Goal: Information Seeking & Learning: Check status

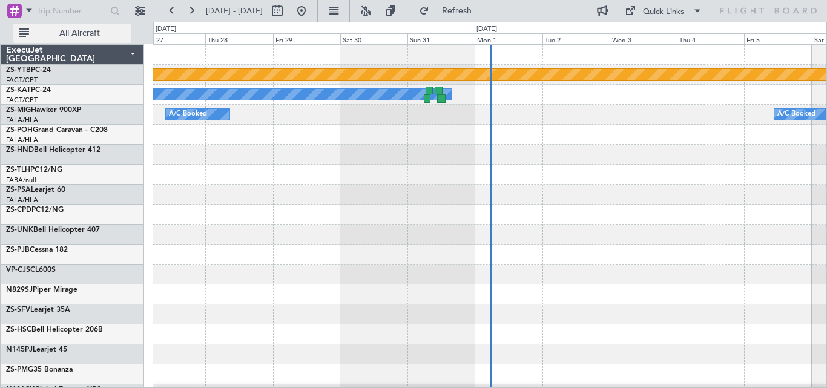
click at [116, 27] on button "All Aircraft" at bounding box center [72, 33] width 118 height 19
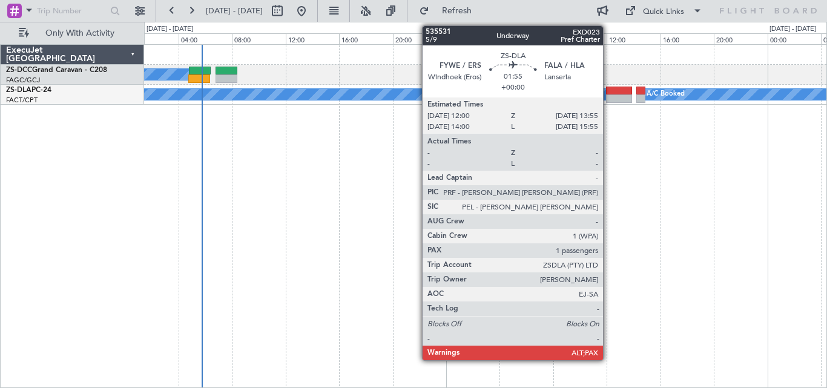
click at [609, 95] on div at bounding box center [619, 98] width 26 height 8
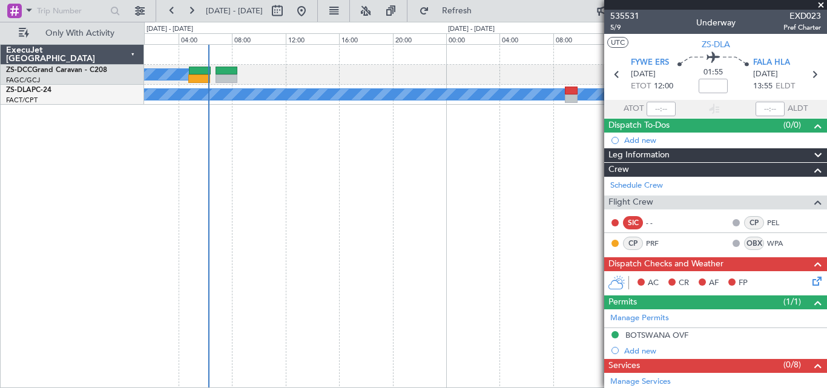
click at [819, 7] on span at bounding box center [821, 5] width 12 height 11
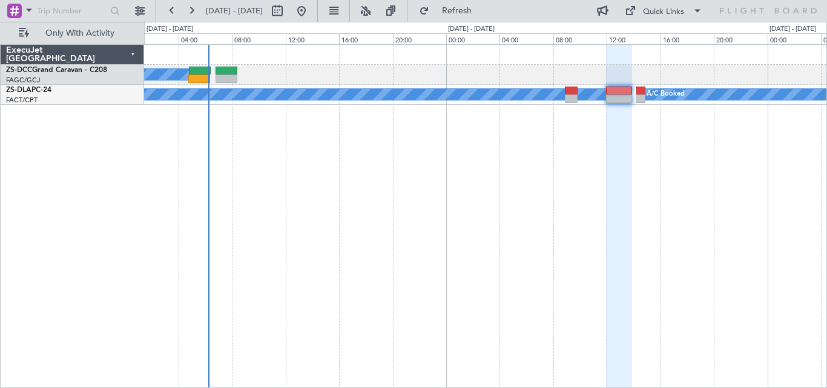
type input "0"
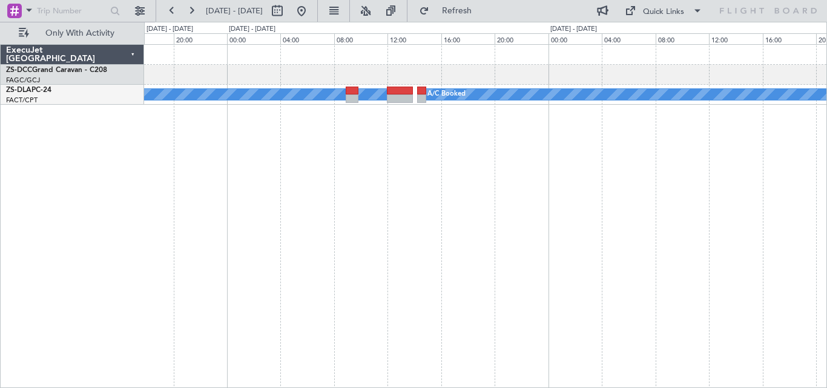
click at [335, 274] on div "A/C Booked A/C Booked" at bounding box center [485, 216] width 683 height 344
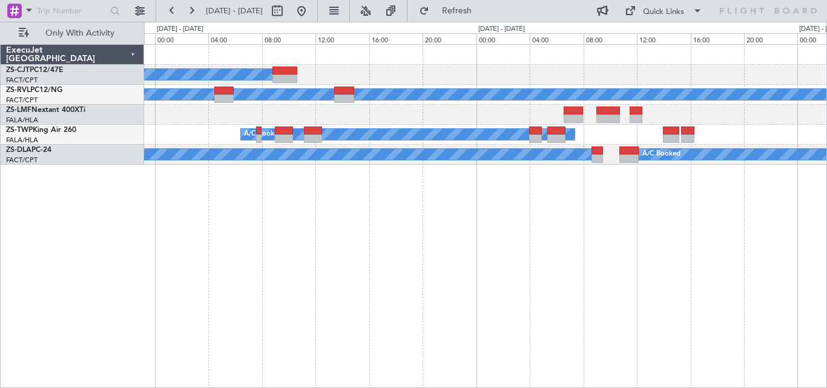
click at [404, 226] on div "A/C Booked A/C Booked A/C Booked A/C Booked A/C Booked A/C Booked A/C Booked" at bounding box center [485, 216] width 683 height 344
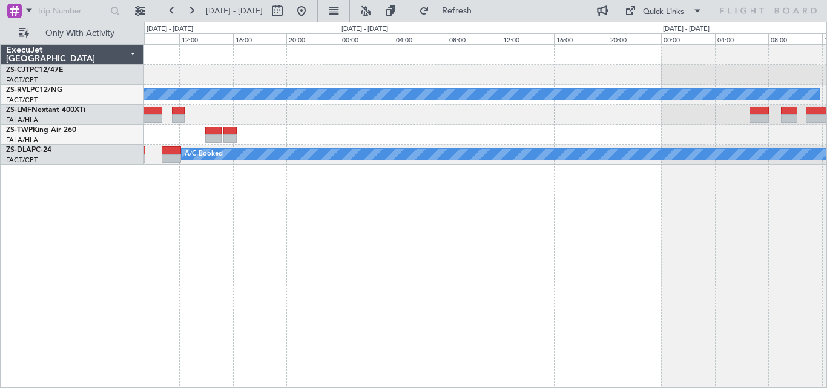
click at [181, 234] on div "A/C Booked A/C Booked A/C Booked A/C Booked A/C Booked" at bounding box center [485, 216] width 683 height 344
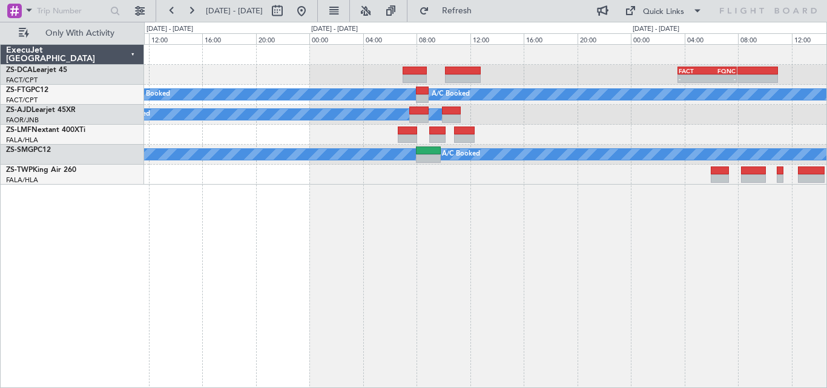
click at [329, 170] on div "FACT 03:30 Z FQNC 07:55 Z - - A/C Booked A/C Booked A/C Booked A/C Booked A/C B…" at bounding box center [485, 115] width 682 height 140
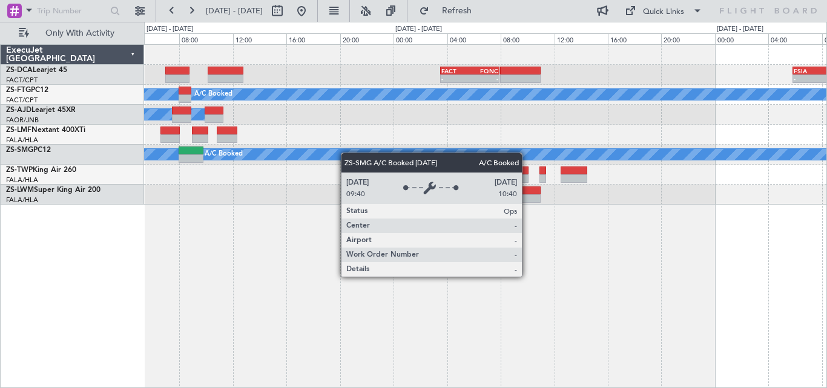
click at [240, 172] on div "FACT 03:30 Z FQNC 07:55 Z - - - - FSIA 05:50 Z FQBR 10:05 Z A/C Booked A/C Book…" at bounding box center [485, 125] width 682 height 160
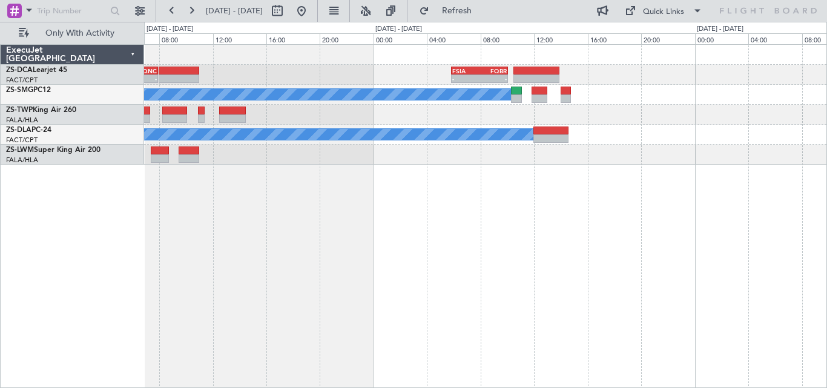
click at [321, 166] on div "- - FACT 03:30 Z FQNC 07:55 Z - - FSIA 05:50 Z FQBR 10:05 Z A/C Booked A/C Book…" at bounding box center [485, 216] width 683 height 344
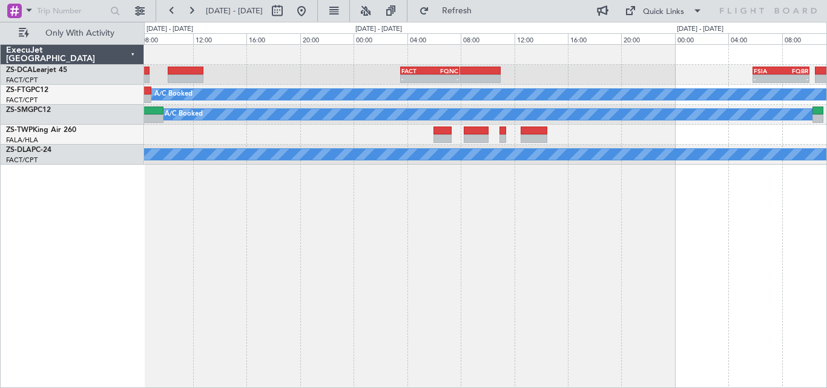
click at [725, 228] on div "- - FSIA 05:50 Z FQBR 10:05 Z FACT 03:30 Z FQNC 07:55 Z - - A/C Booked A/C Book…" at bounding box center [485, 216] width 683 height 344
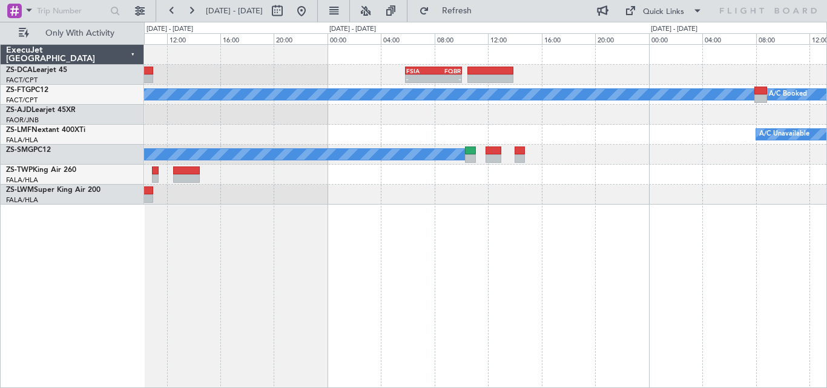
click at [332, 261] on div "- - FSIA 05:50 Z FQBR 10:05 Z FACT 03:30 Z FQNC 07:55 Z - - A/C Booked A/C Book…" at bounding box center [485, 216] width 683 height 344
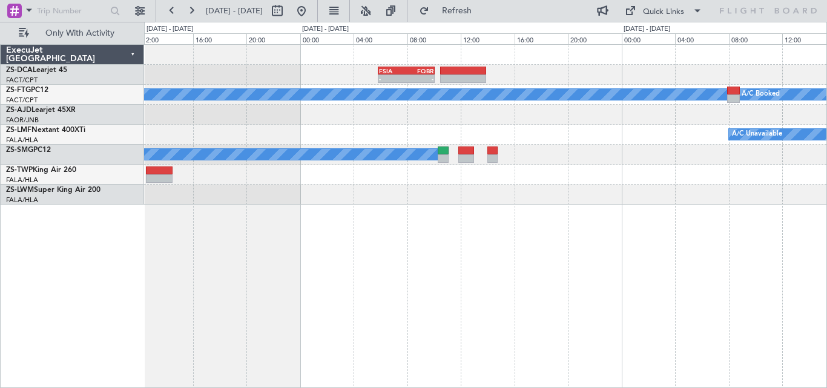
click at [827, 234] on div "- - FSIA 05:50 Z FQBR 10:05 Z FACT 03:30 Z FQNC 07:55 Z - - A/C Booked A/C Book…" at bounding box center [413, 205] width 827 height 366
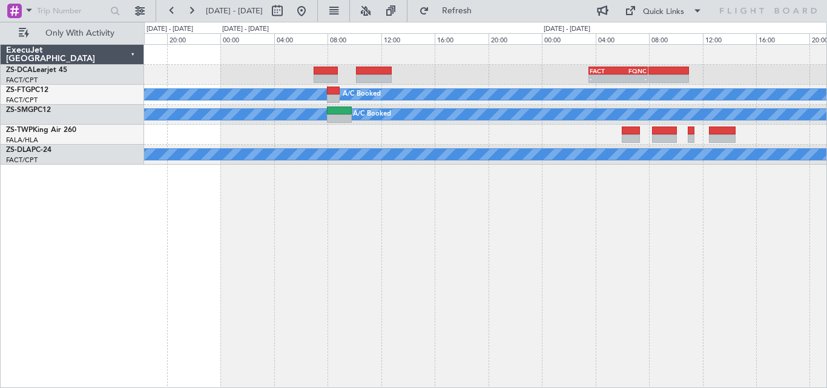
click at [660, 230] on div "FACT 03:30 Z FQNC 07:55 Z - - - - FSIA 05:50 Z FQBR 10:05 Z A/C Booked A/C Book…" at bounding box center [485, 216] width 683 height 344
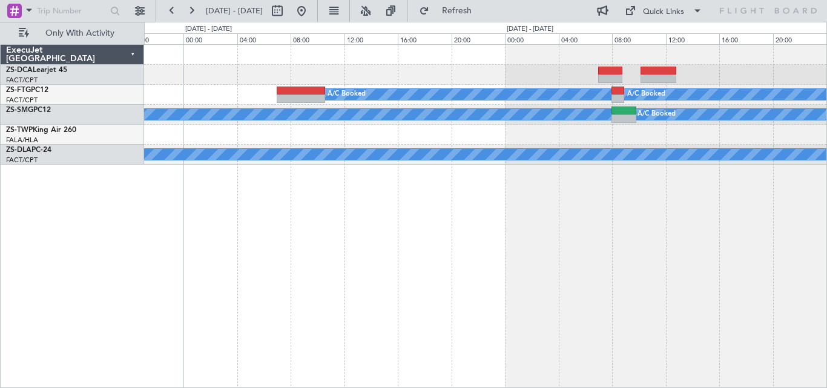
click at [601, 233] on div "FACT 03:30 Z FQNC 07:55 Z - - A/C Booked A/C Booked A/C Booked A/C Booked A/C B…" at bounding box center [485, 216] width 683 height 344
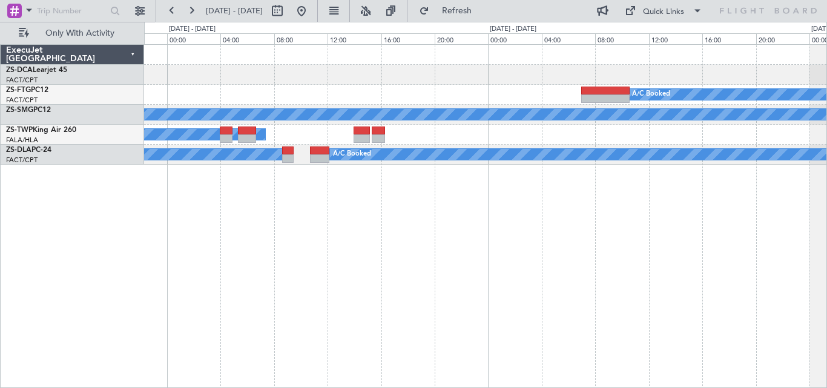
click at [598, 238] on div "A/C Booked A/C Booked A/C Booked A/C Booked A/C Booked A/C Booked A/C Booked A/…" at bounding box center [485, 216] width 683 height 344
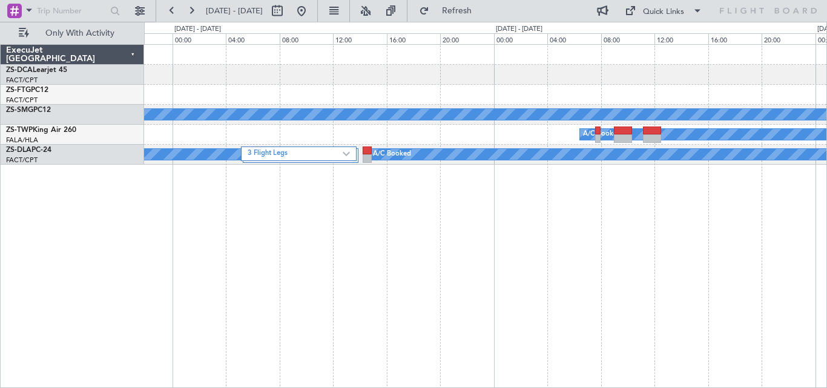
click at [575, 234] on div "A/C Booked A/C Booked A/C Booked A/C Booked 3 Flight Legs A/C Booked A/C Booked" at bounding box center [485, 216] width 683 height 344
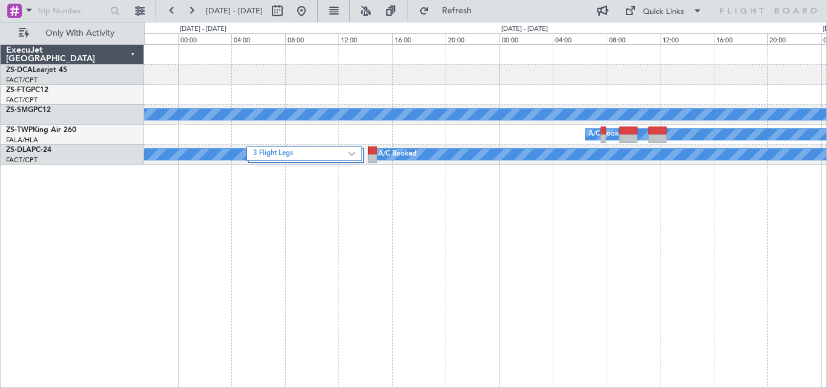
click at [636, 238] on div "A/C Booked A/C Booked A/C Booked A/C Booked 3 Flight Legs A/C Booked A/C Booked" at bounding box center [485, 216] width 683 height 344
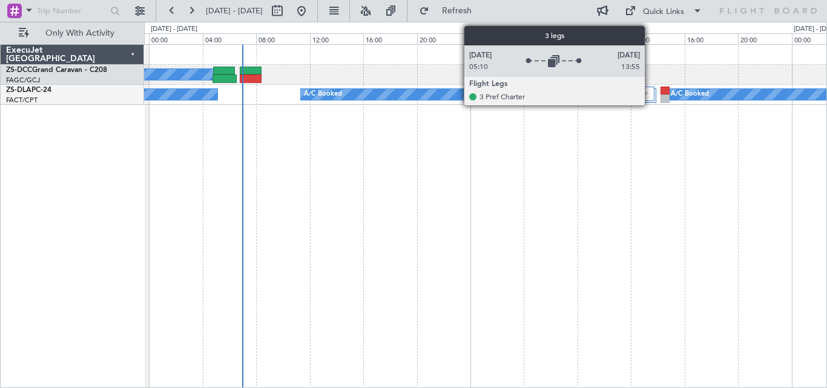
click at [650, 95] on div "3 Flight Legs" at bounding box center [597, 94] width 116 height 15
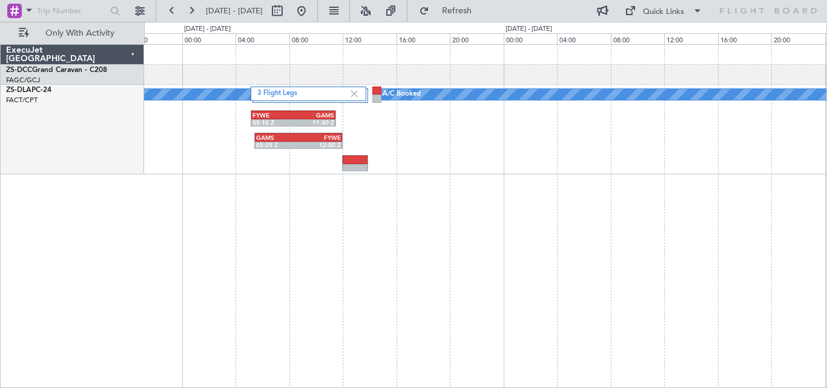
click at [325, 249] on div "3 Flight Legs A/C Booked A/C Booked FYWE 05:10 Z GAMS 11:30 Z GAMS 05:25 Z FYWE…" at bounding box center [485, 216] width 683 height 344
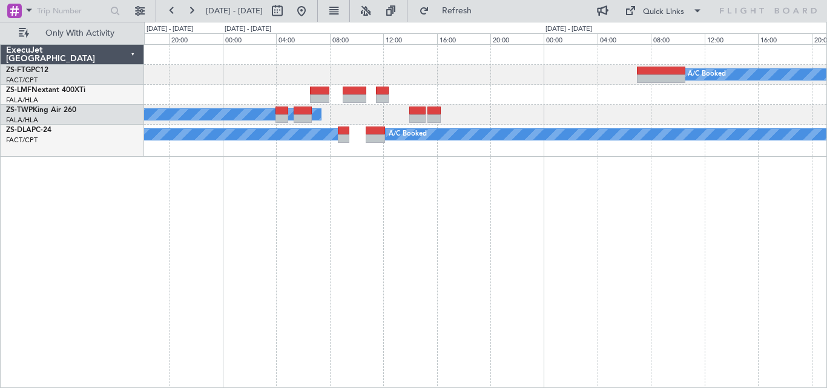
click at [670, 237] on div "A/C Booked A/C Booked A/C Booked A/C Booked A/C Booked A/C Booked" at bounding box center [485, 216] width 683 height 344
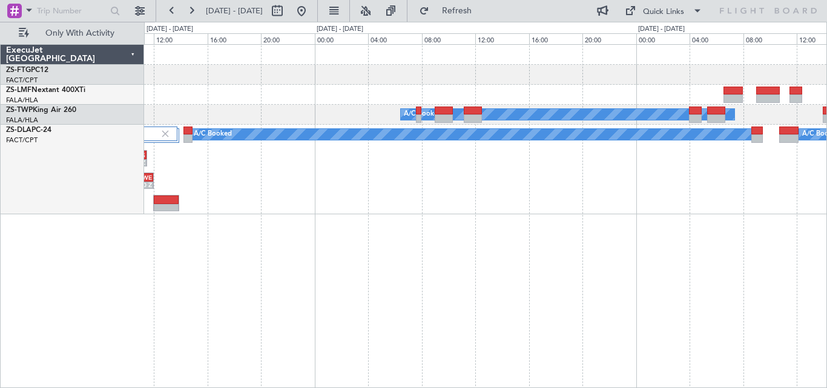
click at [577, 223] on div "A/C Booked A/C Booked A/C Booked A/C Booked 3 Flight Legs GAMS 05:25 Z FYWE 12:…" at bounding box center [485, 216] width 683 height 344
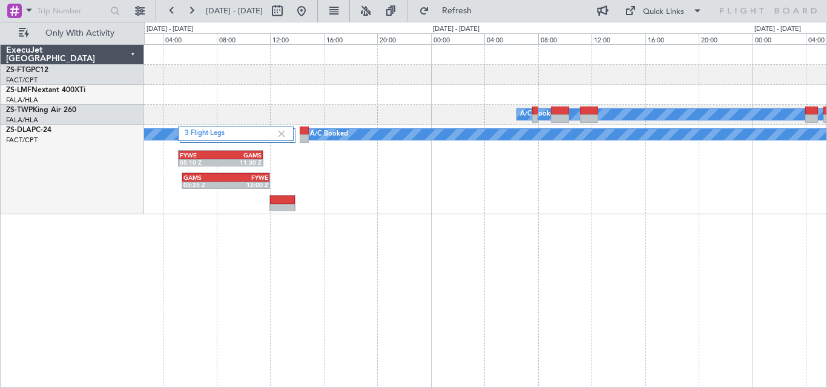
click at [677, 203] on div "A/C Booked A/C Booked A/C Booked 3 Flight Legs GAMS 05:25 Z FYWE 12:00 Z FYWE 0…" at bounding box center [485, 216] width 683 height 344
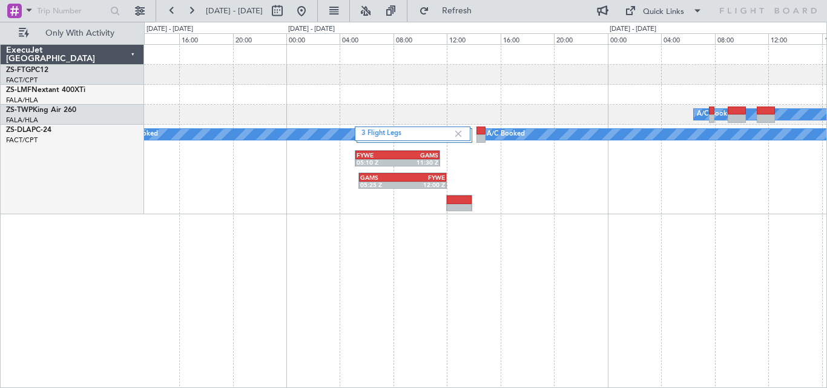
click at [765, 230] on div "A/C Booked A/C Booked A/C Booked A/C Booked A/C Booked 3 Flight Legs GAMS 05:25…" at bounding box center [485, 216] width 683 height 344
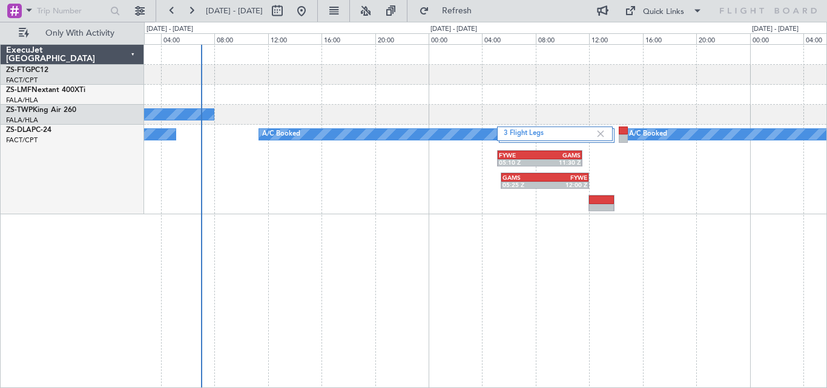
click at [458, 239] on div "A/C Booked A/C Booked A/C Booked A/C Booked A/C Unavailable A/C Booked 3 Flight…" at bounding box center [485, 216] width 683 height 344
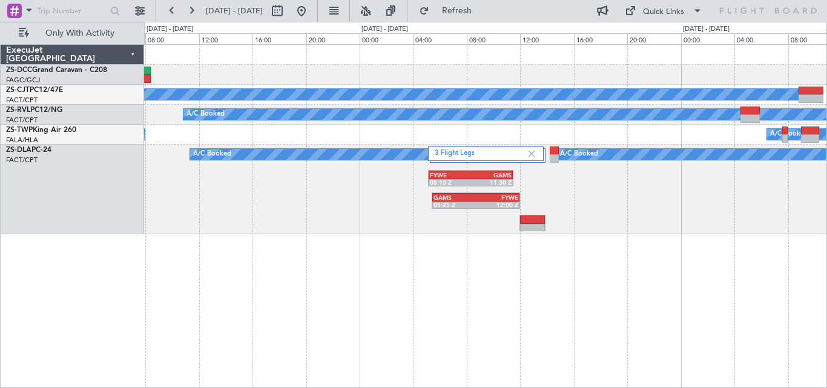
click at [487, 150] on div "A/C Booked A/C Booked A/C Booked A/C Booked A/C Booked A/C Booked A/C Booked A/…" at bounding box center [485, 140] width 682 height 190
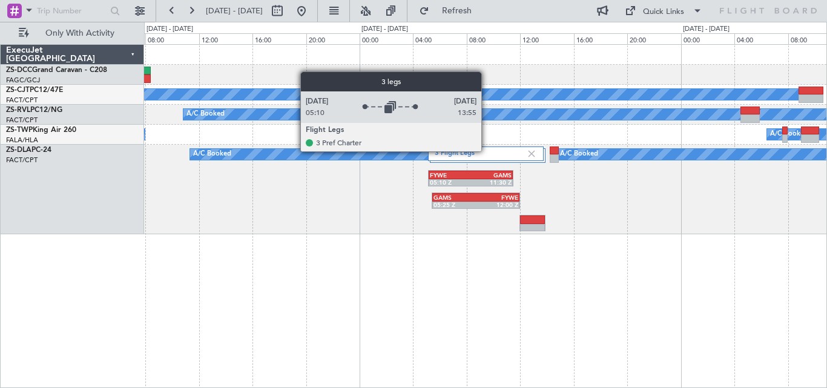
click at [487, 151] on label "3 Flight Legs" at bounding box center [480, 154] width 91 height 10
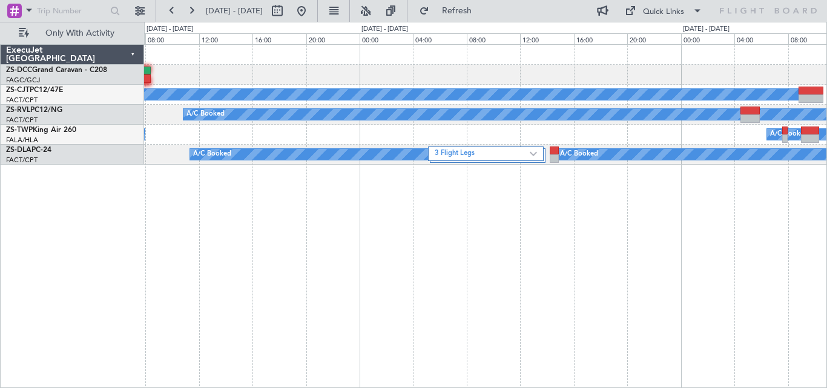
click at [697, 225] on div "A/C Booked A/C Booked A/C Booked A/C Booked A/C Booked A/C Booked A/C Booked 3 …" at bounding box center [485, 216] width 683 height 344
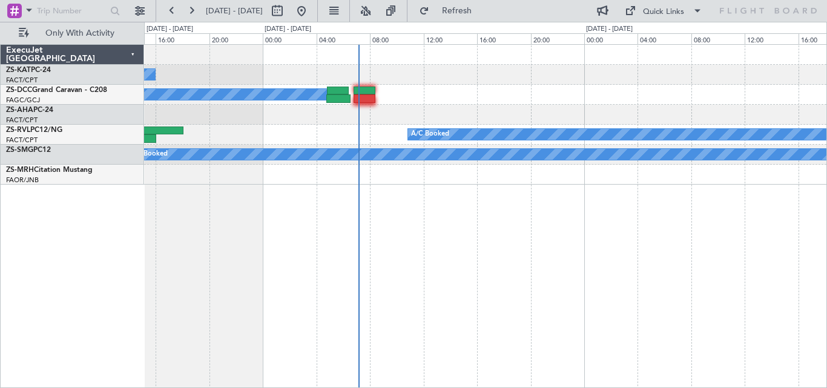
click at [286, 223] on div "A/C Unavailable A/C Booked A/C Booked A/C Booked A/C Booked A/C Booked A/C Book…" at bounding box center [485, 216] width 683 height 344
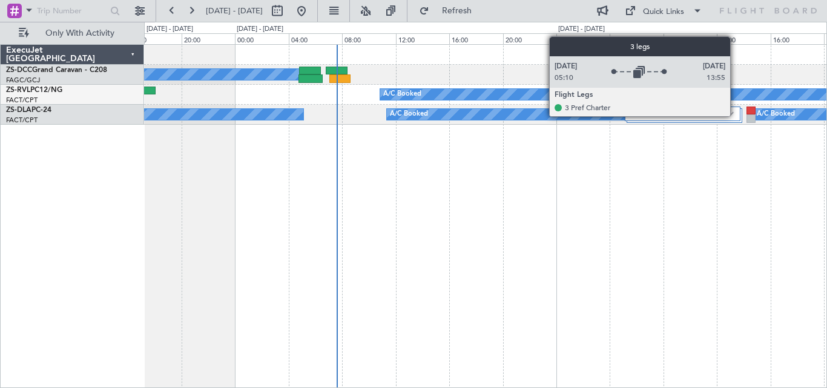
click at [736, 116] on div "3 Flight Legs" at bounding box center [683, 114] width 116 height 15
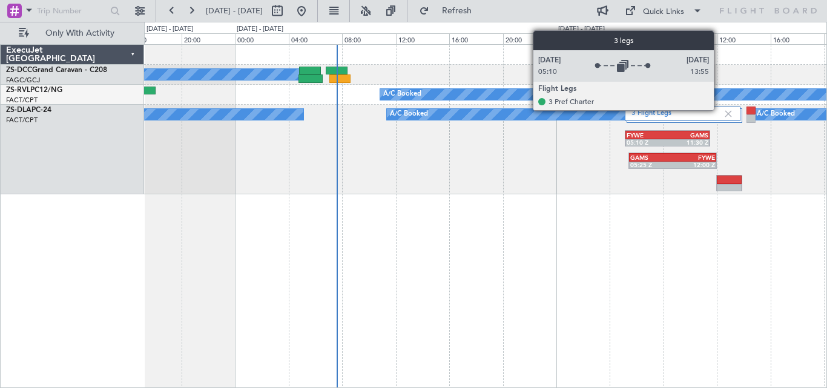
click at [719, 110] on label "3 Flight Legs" at bounding box center [677, 114] width 91 height 10
